Goal: Task Accomplishment & Management: Manage account settings

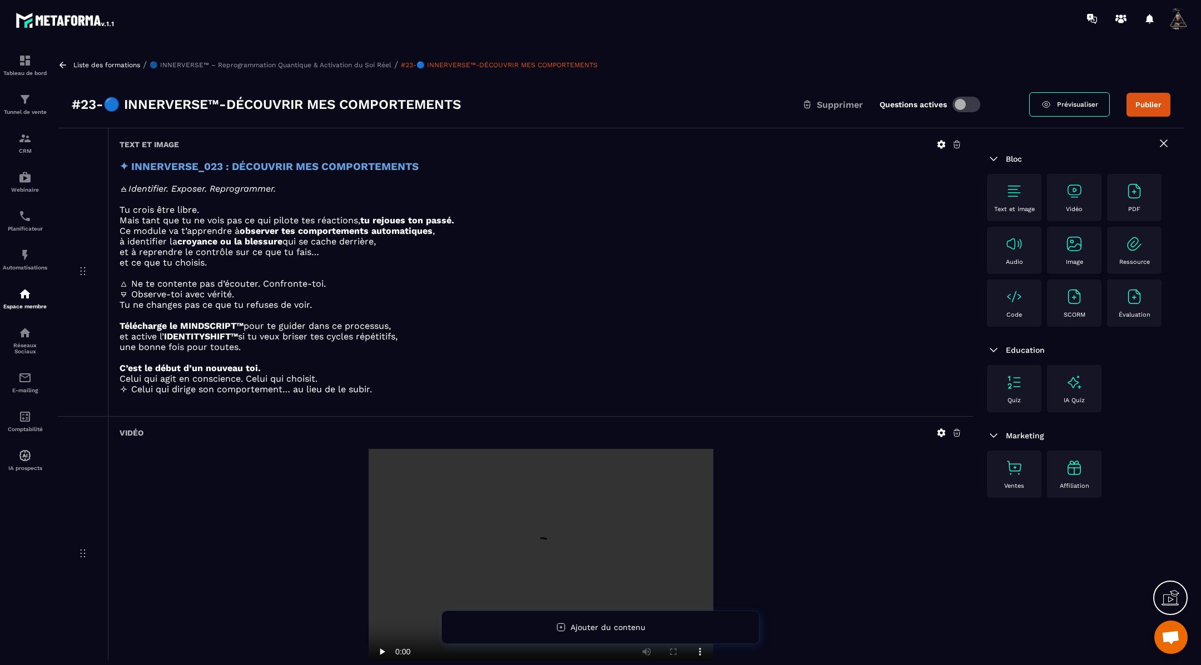
click at [1143, 106] on button "Publier" at bounding box center [1148, 105] width 44 height 24
click at [64, 66] on icon at bounding box center [63, 65] width 10 height 10
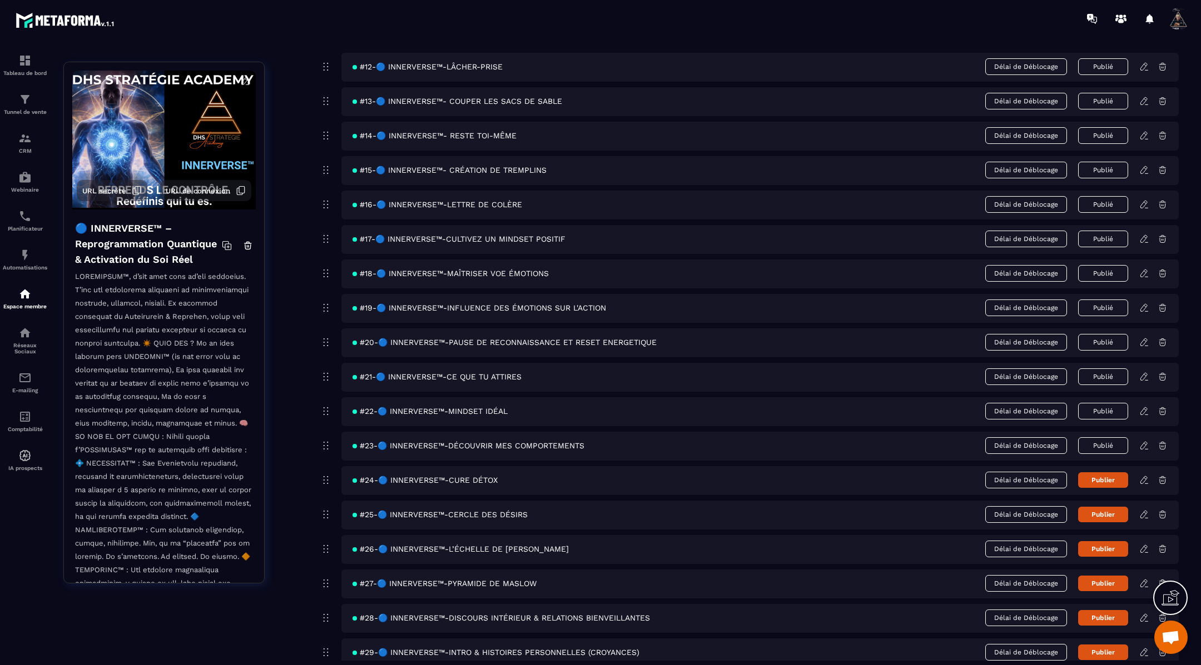
scroll to position [513, 0]
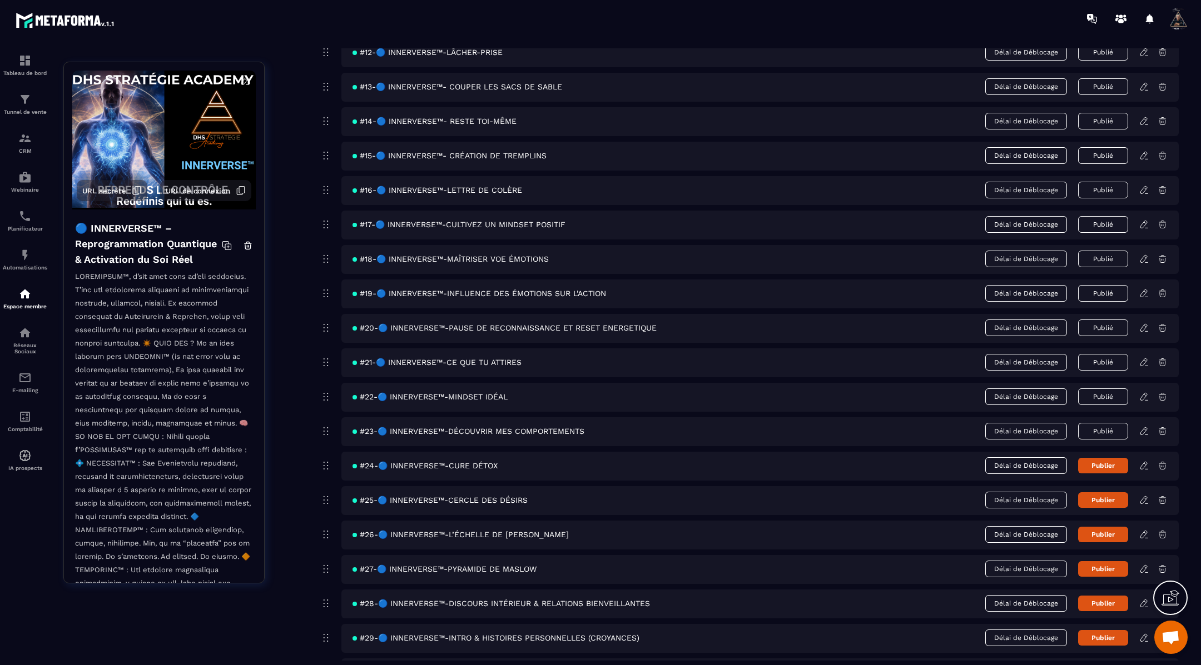
click at [1141, 461] on icon at bounding box center [1144, 466] width 10 height 10
